Goal: Transaction & Acquisition: Purchase product/service

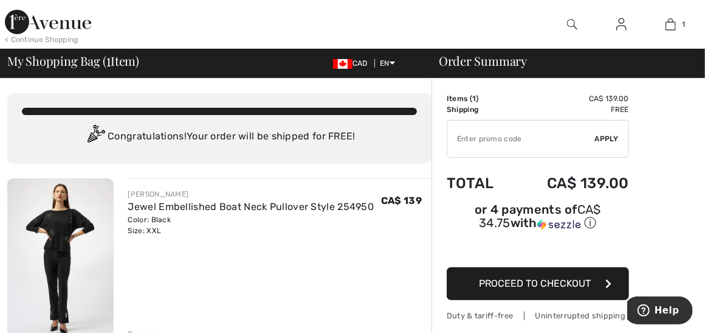
click at [610, 137] on span "Apply" at bounding box center [607, 138] width 24 height 11
click at [463, 137] on input "TEXT" at bounding box center [521, 138] width 148 height 36
type input "FLASH15"
click at [601, 138] on span "Apply" at bounding box center [607, 138] width 24 height 11
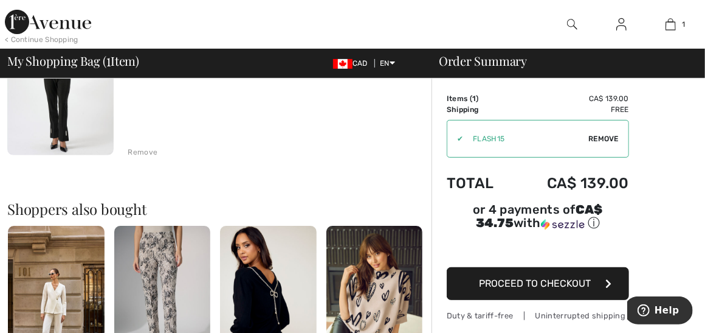
scroll to position [365, 0]
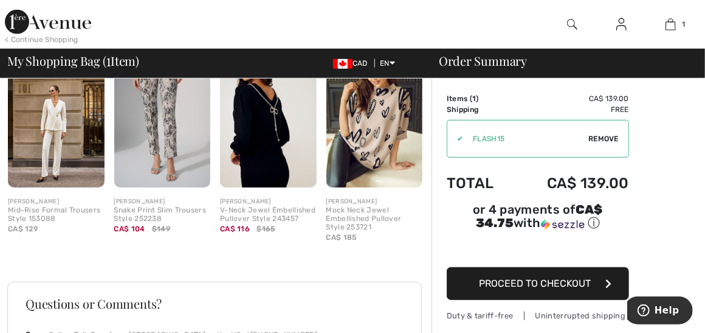
click at [274, 149] on img at bounding box center [268, 115] width 97 height 145
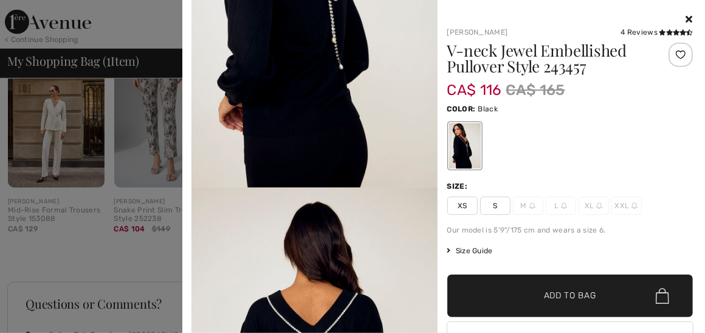
scroll to position [0, 0]
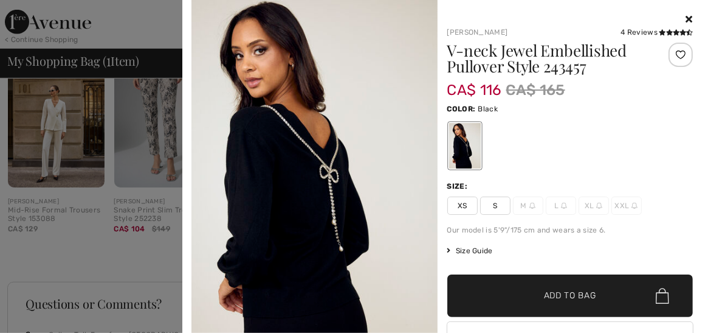
click at [686, 16] on icon at bounding box center [689, 19] width 7 height 10
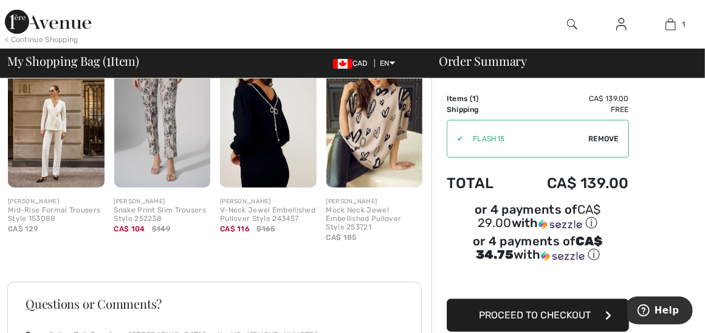
click at [370, 142] on img at bounding box center [374, 115] width 97 height 145
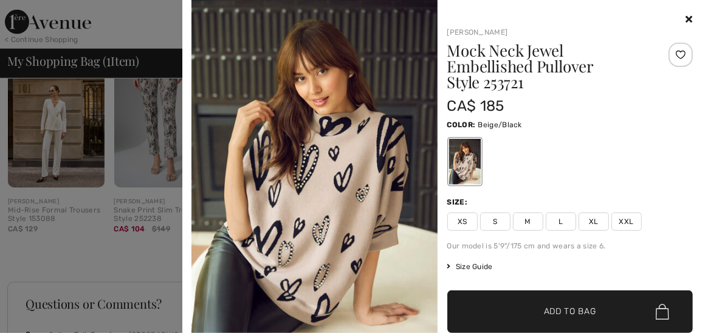
click at [686, 19] on icon at bounding box center [689, 19] width 7 height 10
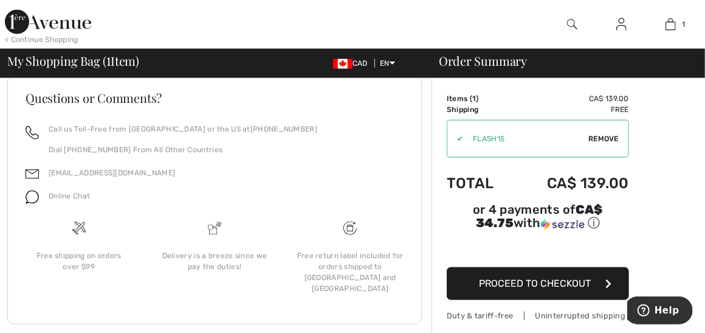
scroll to position [581, 0]
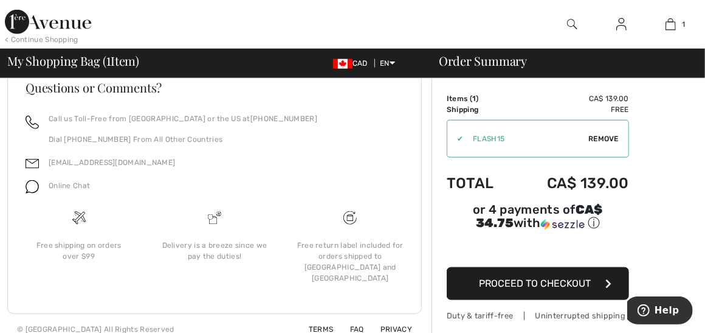
click at [541, 277] on span "Proceed to Checkout" at bounding box center [535, 283] width 112 height 12
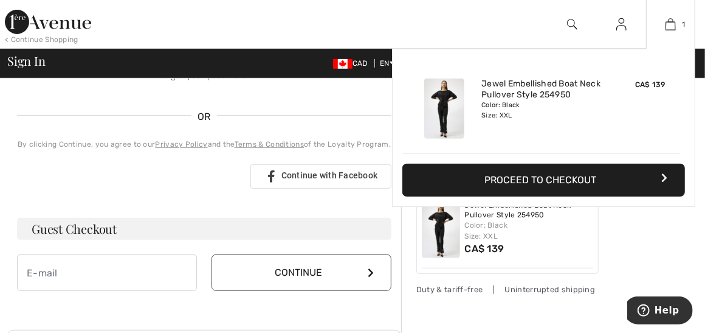
scroll to position [365, 0]
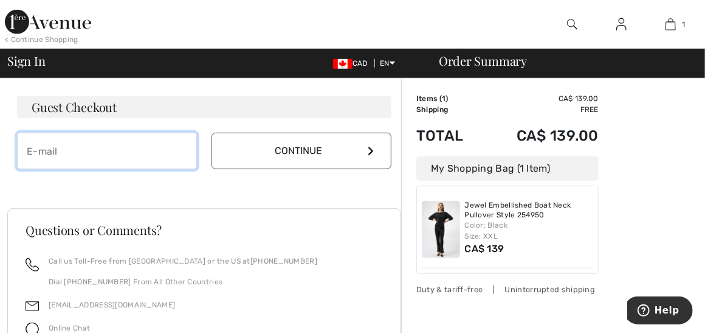
click at [119, 139] on input "email" at bounding box center [107, 151] width 180 height 36
type input "suemlepage@outlook.com"
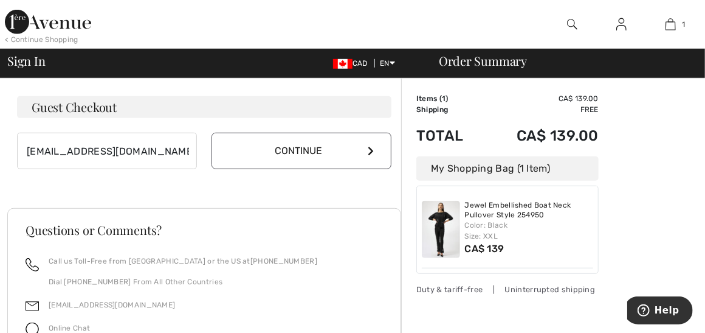
click at [279, 151] on button "Continue" at bounding box center [302, 151] width 180 height 36
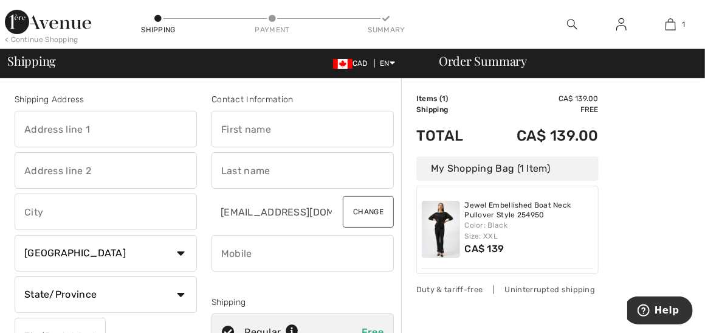
click at [86, 126] on input "text" at bounding box center [106, 129] width 182 height 36
type input "1548 Dollard Ave"
type input "Sudbury"
click at [234, 139] on input "text" at bounding box center [303, 129] width 182 height 36
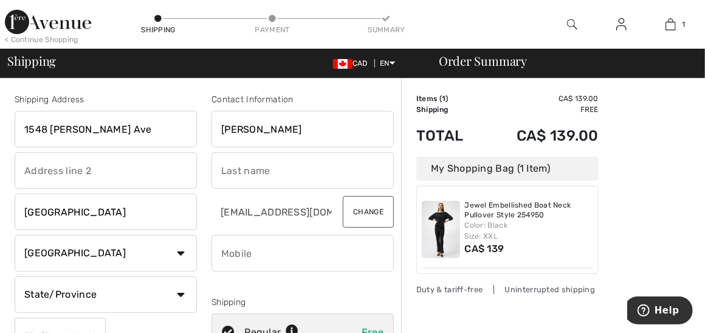
type input "Sue"
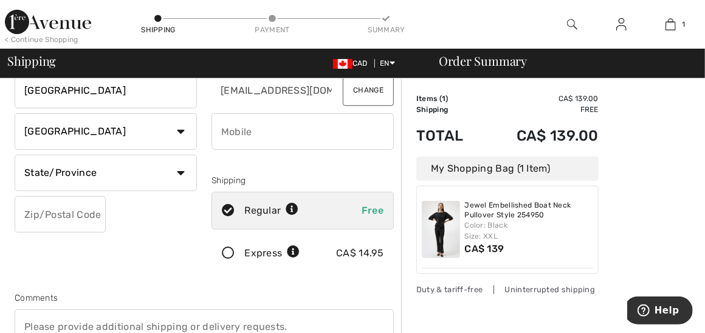
scroll to position [182, 0]
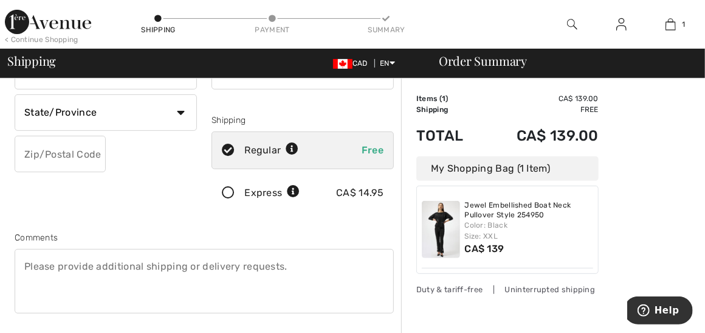
type input "Lepage"
click at [78, 152] on input "text" at bounding box center [60, 154] width 91 height 36
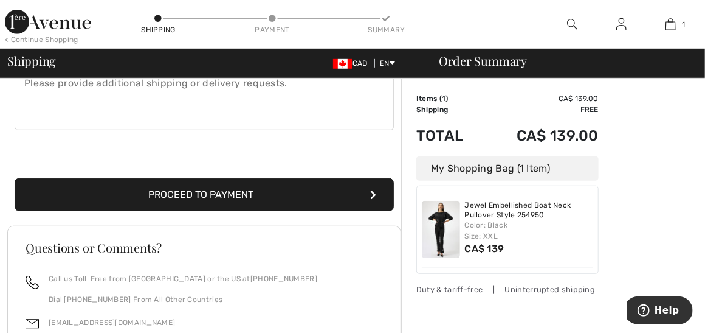
scroll to position [425, 0]
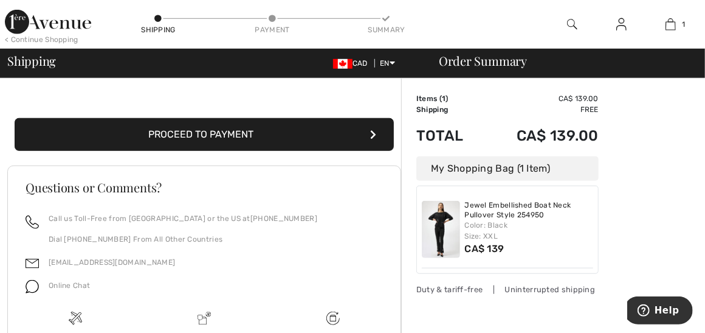
type input "P3A4G9"
click at [227, 130] on button "Proceed to Payment" at bounding box center [204, 134] width 379 height 33
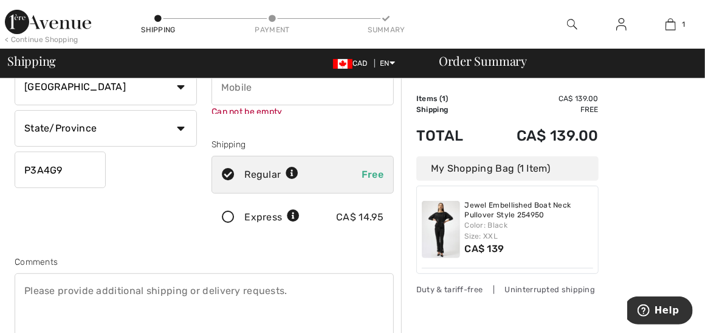
scroll to position [137, 0]
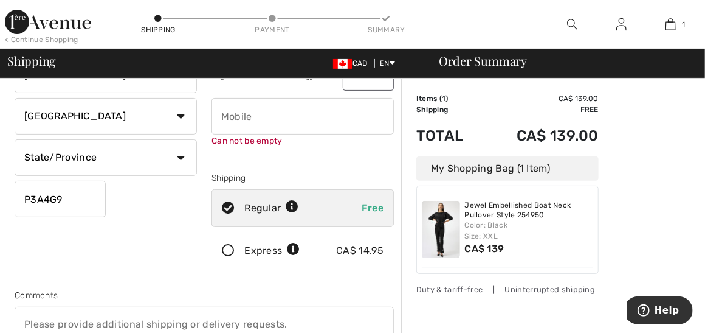
click at [235, 120] on input "phone" at bounding box center [303, 116] width 182 height 36
type input "7055241669"
click at [289, 170] on div "Contact Information Sue Lepage suemlepage@outlook.com Change Can not be empty S…" at bounding box center [302, 115] width 197 height 318
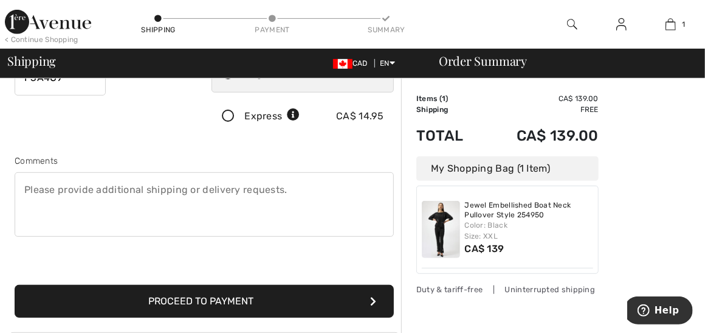
scroll to position [319, 0]
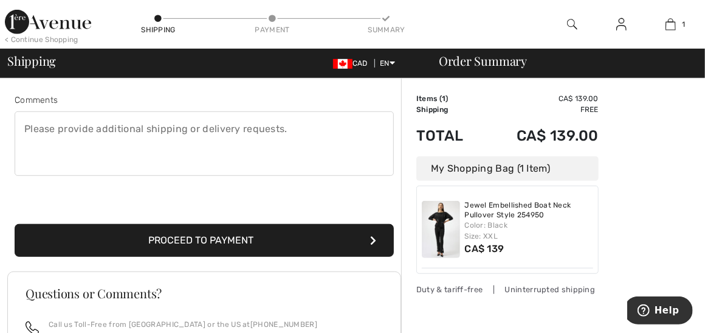
click at [257, 244] on button "Proceed to Payment" at bounding box center [204, 240] width 379 height 33
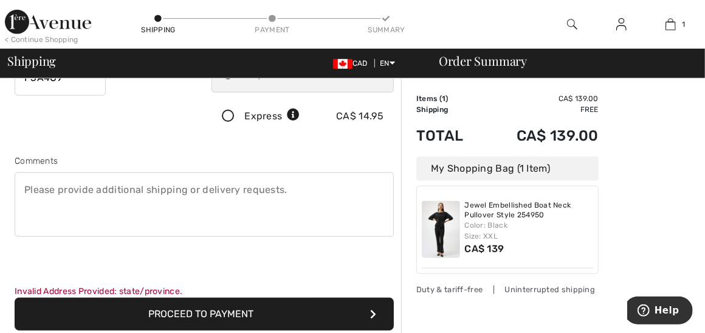
scroll to position [137, 0]
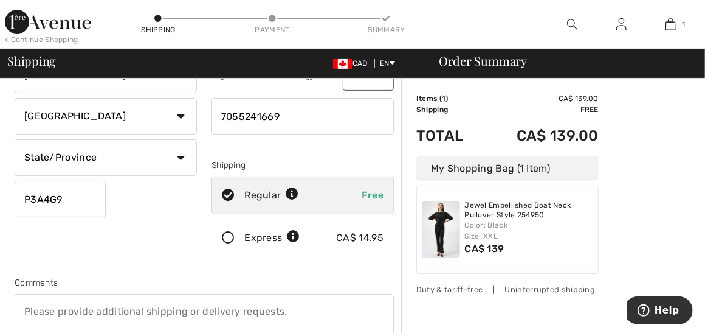
click at [176, 159] on select "State/Province Alberta British Columbia Manitoba New Brunswick Newfoundland and…" at bounding box center [106, 157] width 182 height 36
select select "ON"
click at [15, 139] on select "State/Province Alberta British Columbia Manitoba New Brunswick Newfoundland and…" at bounding box center [106, 157] width 182 height 36
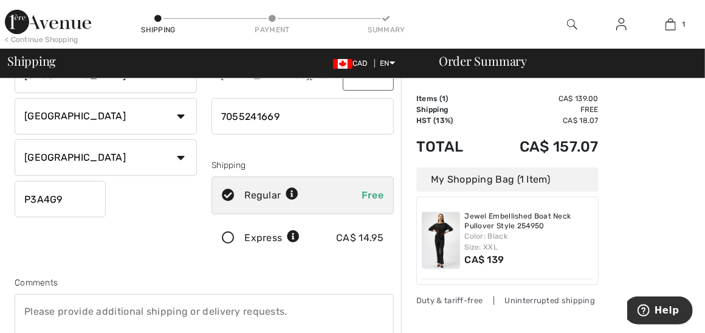
scroll to position [319, 0]
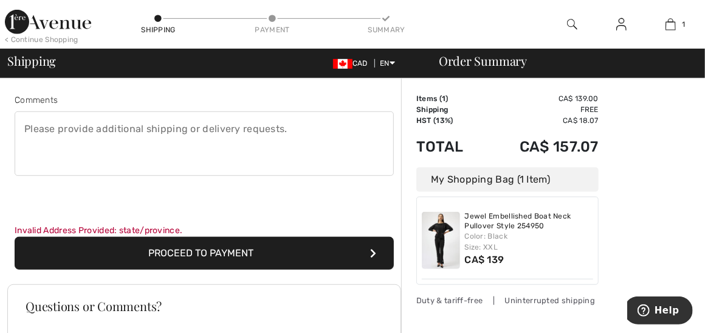
click at [188, 247] on button "Proceed to Payment" at bounding box center [204, 252] width 379 height 33
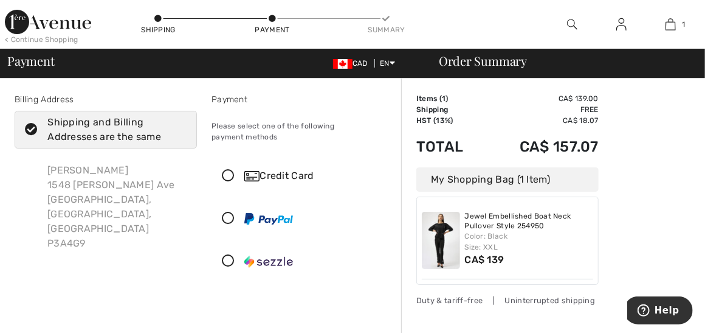
click at [285, 174] on div "Credit Card" at bounding box center [314, 175] width 141 height 15
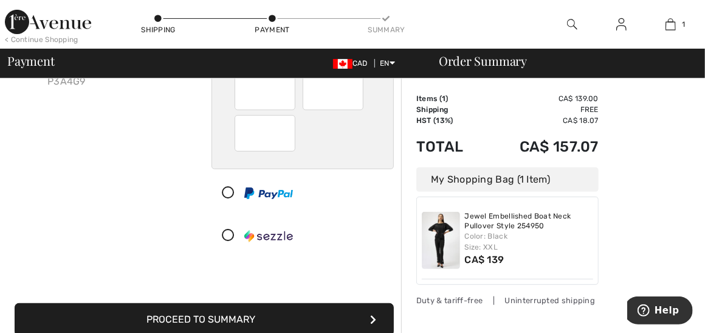
scroll to position [222, 0]
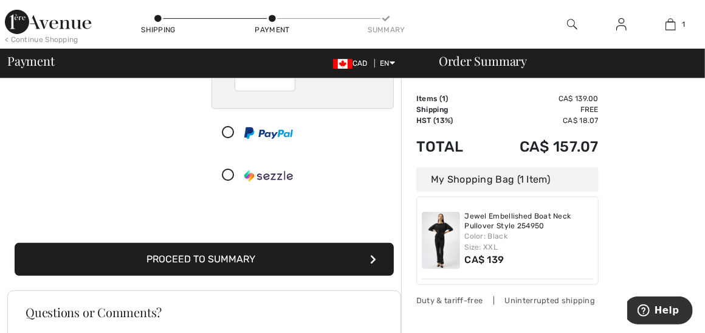
click at [325, 262] on button "Proceed to Summary" at bounding box center [204, 259] width 379 height 33
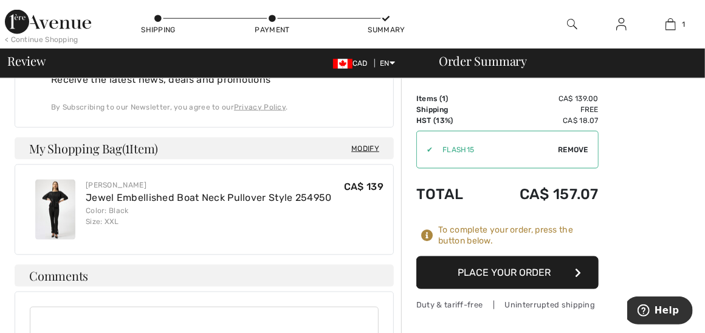
scroll to position [851, 0]
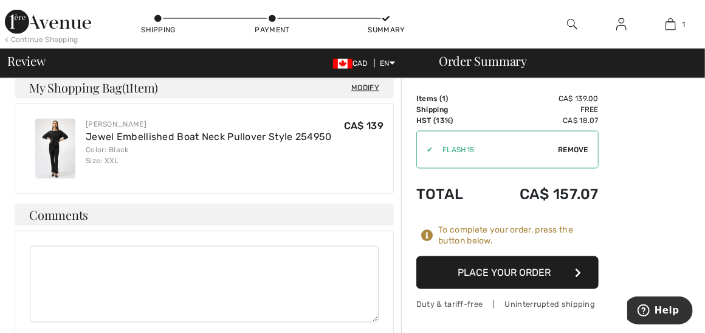
click at [516, 276] on button "Place Your Order" at bounding box center [507, 272] width 182 height 33
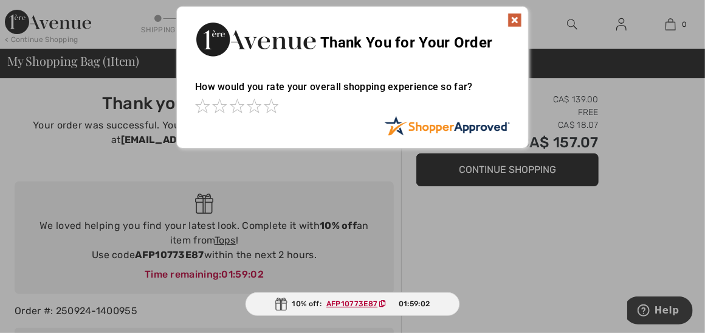
click at [511, 18] on img at bounding box center [515, 20] width 15 height 15
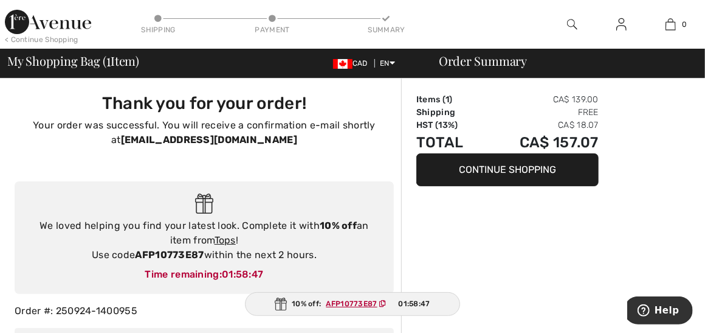
click at [493, 173] on button "Continue Shopping" at bounding box center [507, 169] width 182 height 33
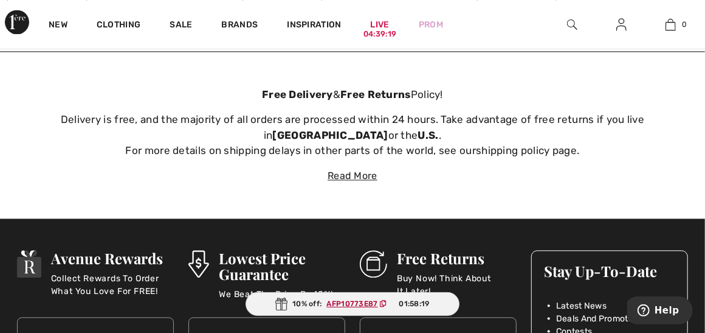
scroll to position [3769, 0]
